Goal: Find specific page/section: Find specific page/section

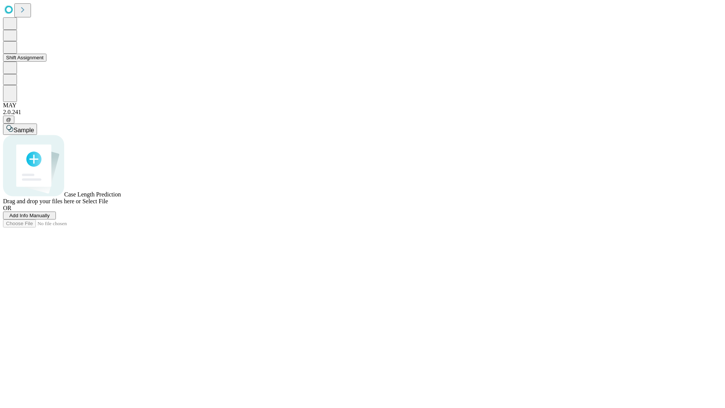
click at [46, 62] on button "Shift Assignment" at bounding box center [24, 58] width 43 height 8
